Goal: Obtain resource: Download file/media

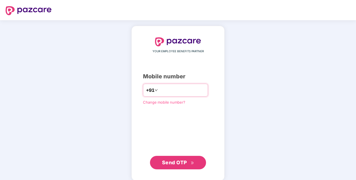
click at [161, 91] on input "number" at bounding box center [182, 89] width 46 height 9
type input "**********"
click at [160, 164] on button "Send OTP" at bounding box center [178, 162] width 56 height 13
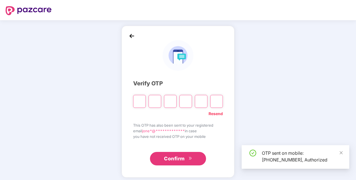
click at [140, 100] on input "Please enter verification code. Digit 1" at bounding box center [139, 101] width 13 height 13
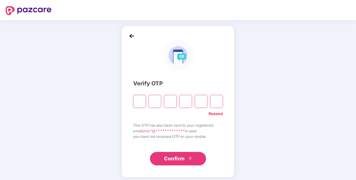
type input "*"
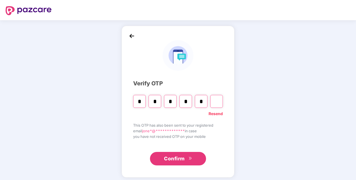
type input "*"
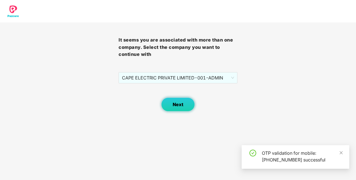
click at [173, 100] on button "Next" at bounding box center [178, 104] width 34 height 14
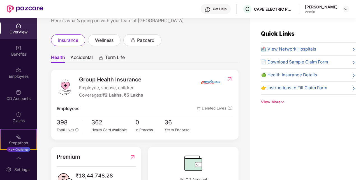
scroll to position [28, 0]
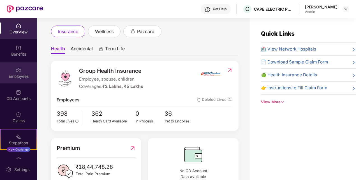
click at [21, 77] on div "Employees" at bounding box center [18, 76] width 37 height 6
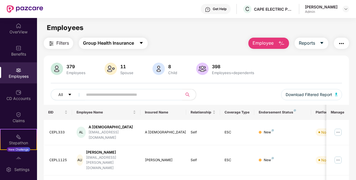
click at [134, 43] on span "Group Health Insurance" at bounding box center [108, 43] width 51 height 7
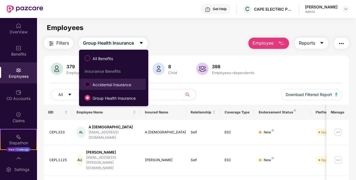
click at [123, 82] on span "Accidental Insurance" at bounding box center [111, 85] width 43 height 6
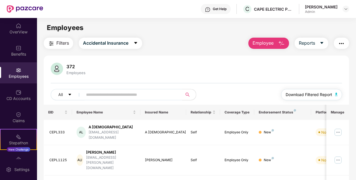
click at [332, 92] on span "Download Filtered Report" at bounding box center [309, 94] width 47 height 6
click at [295, 133] on td "New" at bounding box center [282, 132] width 57 height 25
click at [323, 43] on icon "caret-down" at bounding box center [322, 43] width 4 height 4
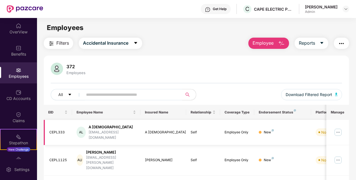
click at [341, 130] on img at bounding box center [338, 132] width 9 height 9
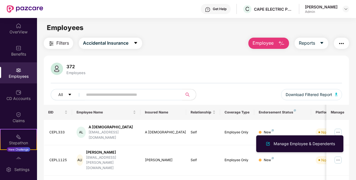
click at [233, 93] on div "All Download Filtered Report" at bounding box center [196, 97] width 291 height 16
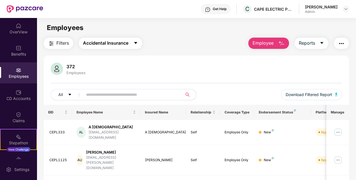
click at [126, 44] on span "Accidental Insurance" at bounding box center [105, 43] width 45 height 7
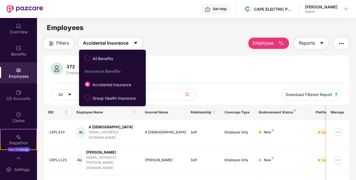
click at [126, 44] on span "Accidental Insurance" at bounding box center [105, 43] width 45 height 7
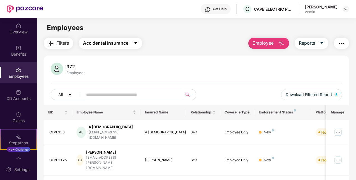
click at [126, 44] on span "Accidental Insurance" at bounding box center [105, 43] width 45 height 7
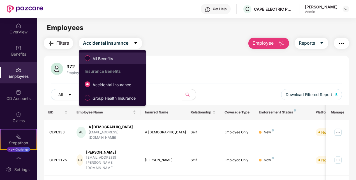
click at [119, 57] on span "All Benefits" at bounding box center [112, 58] width 61 height 10
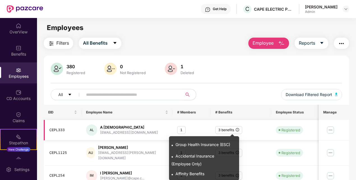
click at [236, 129] on icon "info-circle" at bounding box center [237, 129] width 3 height 3
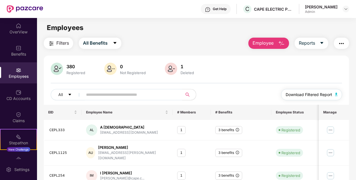
click at [316, 96] on span "Download Filtered Report" at bounding box center [309, 94] width 47 height 6
click at [329, 131] on img at bounding box center [330, 129] width 9 height 9
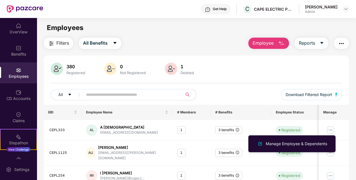
click at [237, 72] on div "380 Registered 0 Not Registered 1 Deleted" at bounding box center [196, 69] width 291 height 13
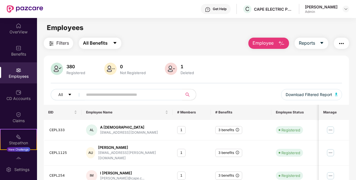
click at [110, 43] on button "All Benefits" at bounding box center [100, 43] width 43 height 11
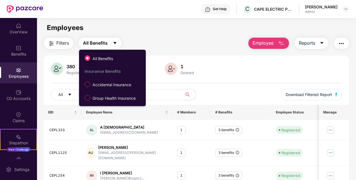
click at [110, 43] on button "All Benefits" at bounding box center [100, 43] width 43 height 11
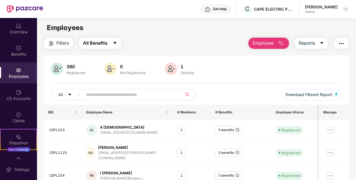
click at [108, 44] on button "All Benefits" at bounding box center [100, 43] width 43 height 11
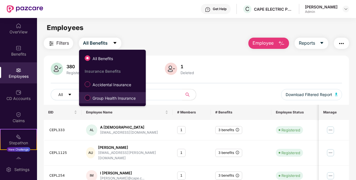
click at [105, 96] on span "Group Health Insurance" at bounding box center [114, 98] width 48 height 6
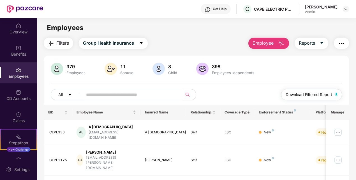
click at [300, 95] on span "Download Filtered Report" at bounding box center [309, 94] width 47 height 6
